Goal: Information Seeking & Learning: Learn about a topic

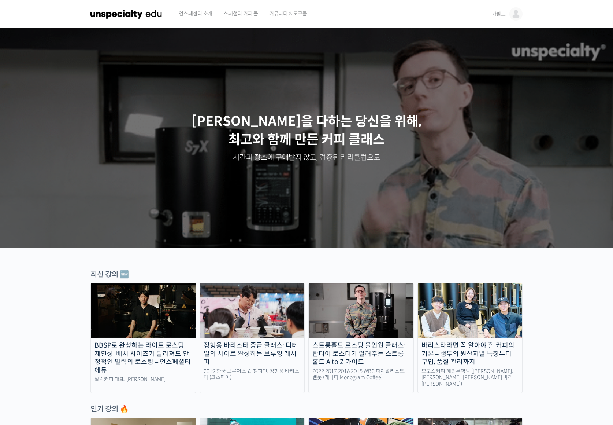
click at [501, 14] on span "가필드" at bounding box center [499, 14] width 14 height 7
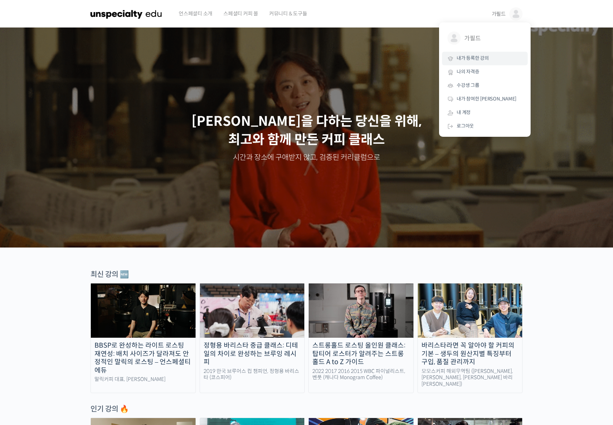
click at [489, 56] on link "내가 등록한 강의" at bounding box center [485, 59] width 86 height 14
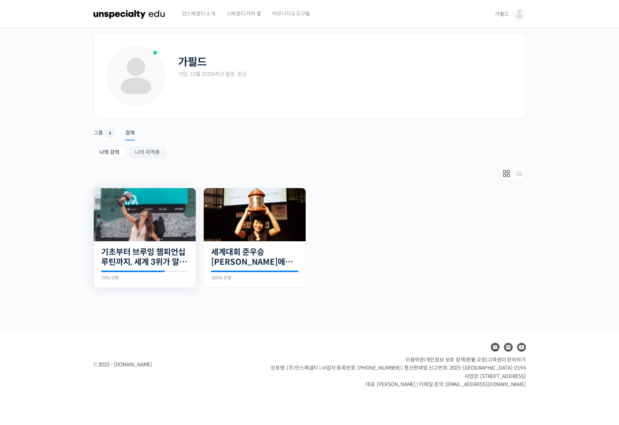
click at [130, 224] on img at bounding box center [145, 214] width 102 height 53
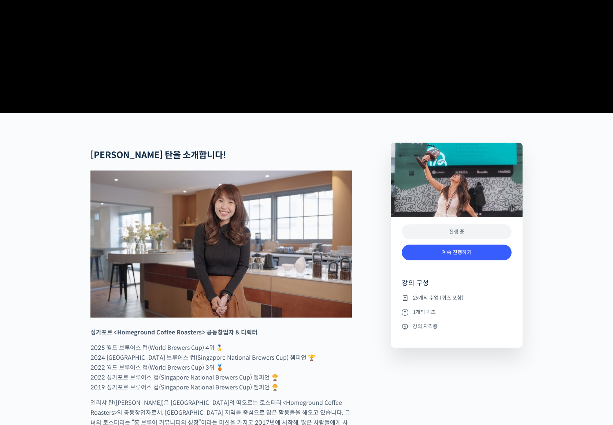
scroll to position [293, 0]
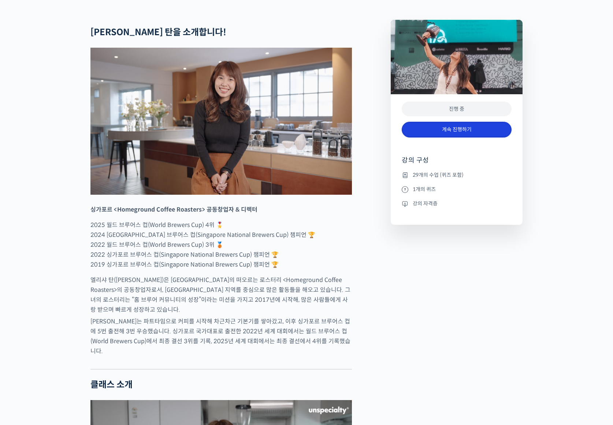
click at [431, 137] on link "계속 진행하기" at bounding box center [457, 130] width 110 height 16
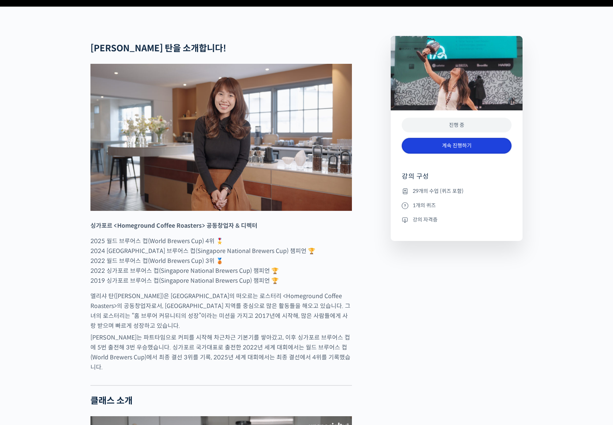
scroll to position [258, 0]
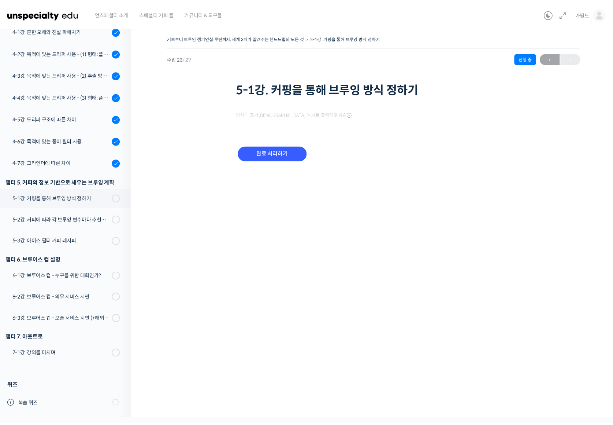
scroll to position [484, 0]
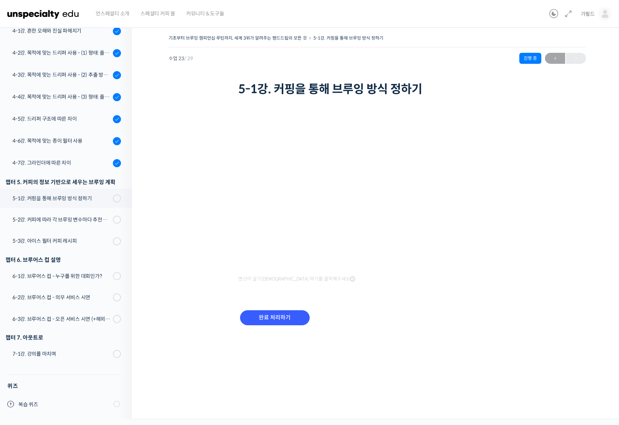
click at [350, 277] on icon at bounding box center [352, 279] width 5 height 6
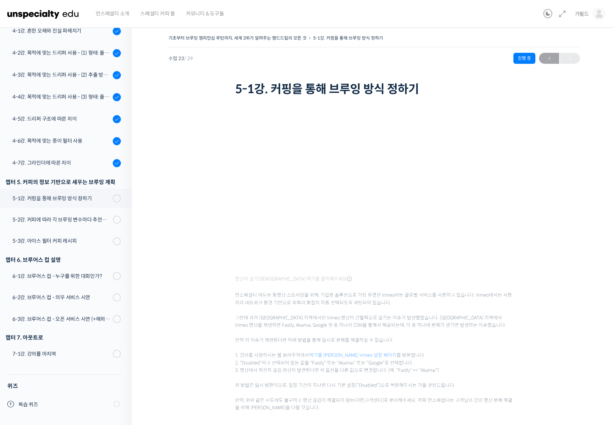
click at [362, 353] on link "여기를 클릭하셔서 Vimeo 설정 페이지" at bounding box center [353, 355] width 88 height 6
click at [425, 377] on span "언스페셜티 에듀는 동영상 스트리밍을 위해, 기업용 솔루션으로 가장 유명한 Vimeo라는 글로벌 서비스를 사용하고 있습니다. Vimeo에서는 사…" at bounding box center [374, 348] width 279 height 128
click at [418, 338] on span "언스페셜티 에듀는 동영상 스트리밍을 위해, 기업용 솔루션으로 가장 유명한 Vimeo라는 글로벌 서비스를 사용하고 있습니다. Vimeo에서는 사…" at bounding box center [374, 348] width 279 height 128
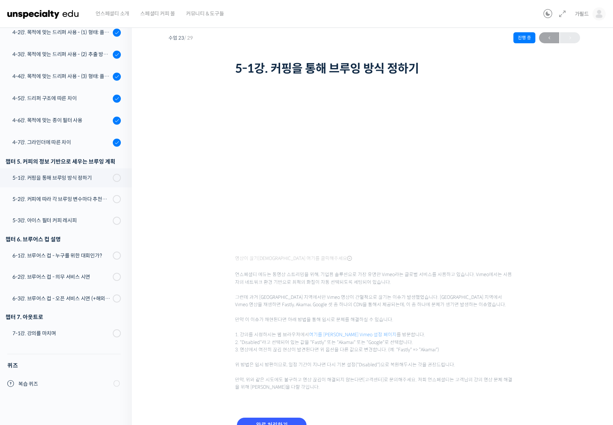
scroll to position [37, 0]
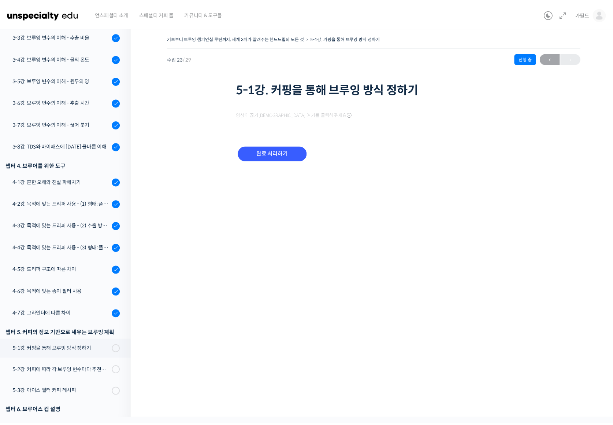
scroll to position [484, 0]
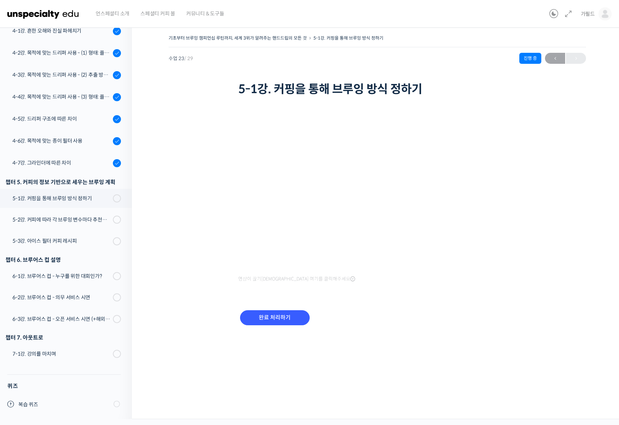
click at [193, 273] on div "기초부터 브루잉 챔피언십 루틴까지, 세계 3위가 알려주는 핸드드립의 모든 것 5-1강. 커핑을 통해 브루잉 방식 정하기 진행 중 수업 23 /…" at bounding box center [377, 188] width 417 height 311
click at [218, 259] on div "기초부터 브루잉 챔피언십 루틴까지, 세계 3위가 알려주는 핸드드립의 모든 것 5-1강. 커핑을 통해 브루잉 방식 정하기 진행 중 수업 23 /…" at bounding box center [377, 188] width 417 height 311
click at [281, 273] on div "영상이 끊기[DEMOGRAPHIC_DATA] 여기를 클릭해주세요" at bounding box center [377, 198] width 279 height 171
click at [284, 280] on span "영상이 끊기[DEMOGRAPHIC_DATA] 여기를 클릭해주세요" at bounding box center [296, 279] width 117 height 6
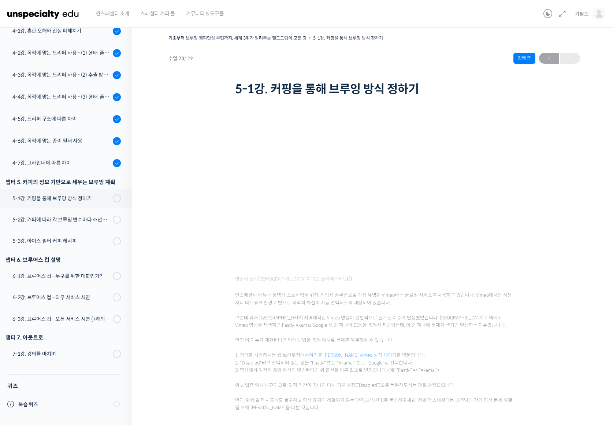
click at [355, 353] on link "여기를 클릭하셔서 Vimeo 설정 페이지" at bounding box center [353, 355] width 88 height 6
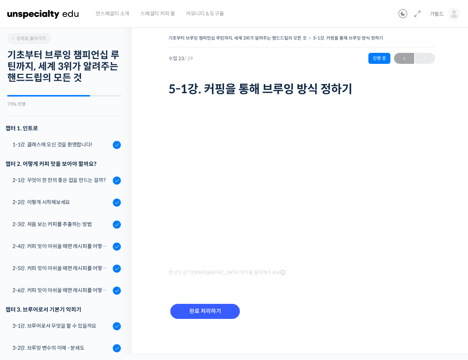
scroll to position [484, 0]
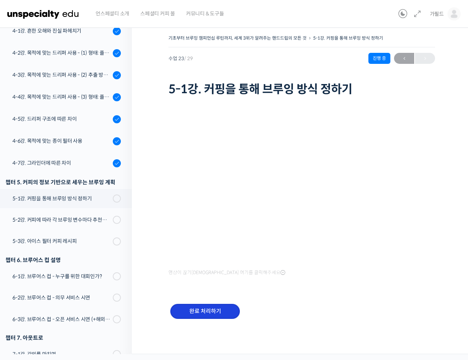
click at [198, 303] on input "완료 처리하기" at bounding box center [205, 310] width 70 height 15
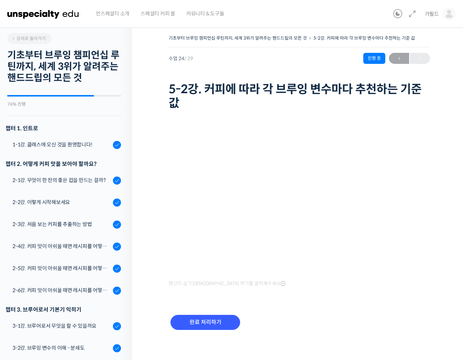
scroll to position [550, 0]
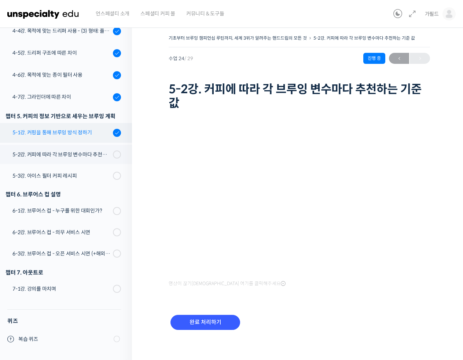
click at [55, 134] on div "5-1강. 커핑을 통해 브루잉 방식 정하기" at bounding box center [61, 132] width 98 height 8
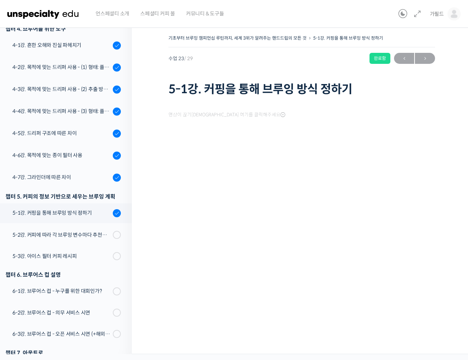
scroll to position [550, 0]
